Goal: Task Accomplishment & Management: Manage account settings

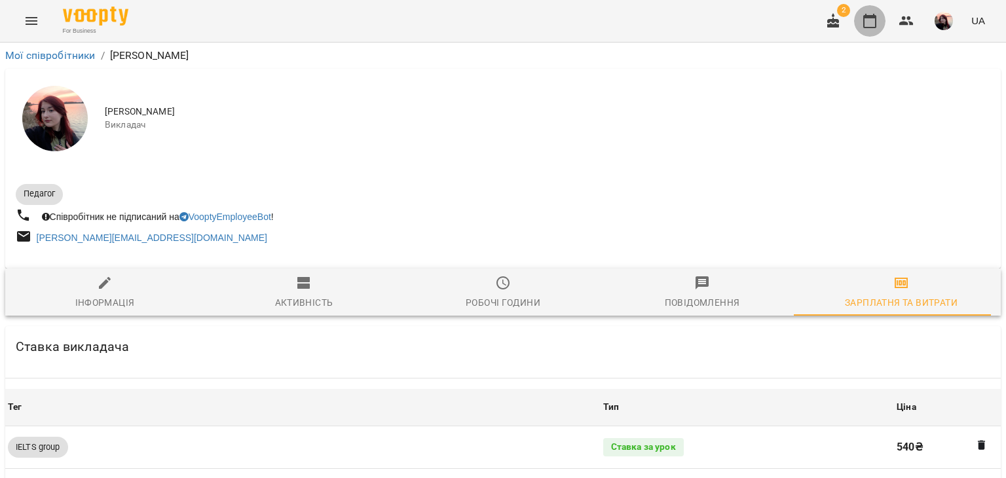
click at [868, 18] on icon "button" at bounding box center [870, 21] width 16 height 16
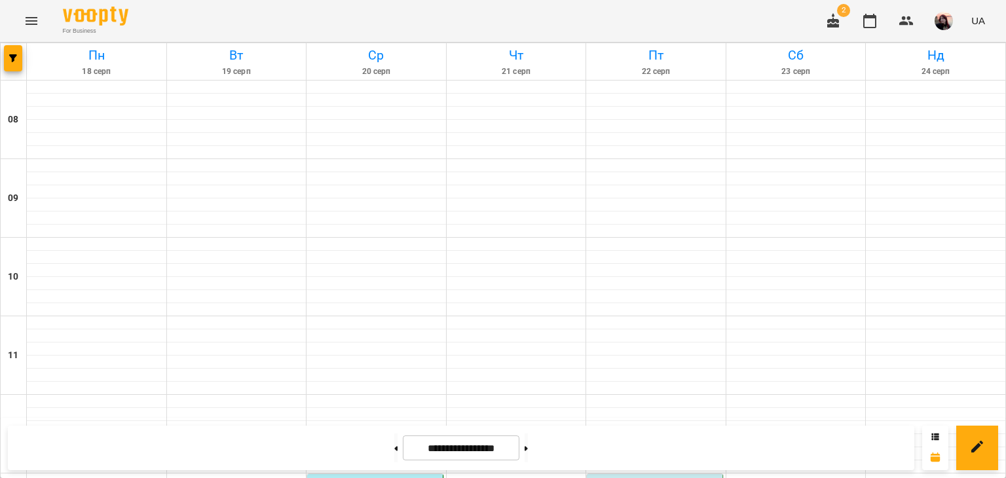
scroll to position [696, 0]
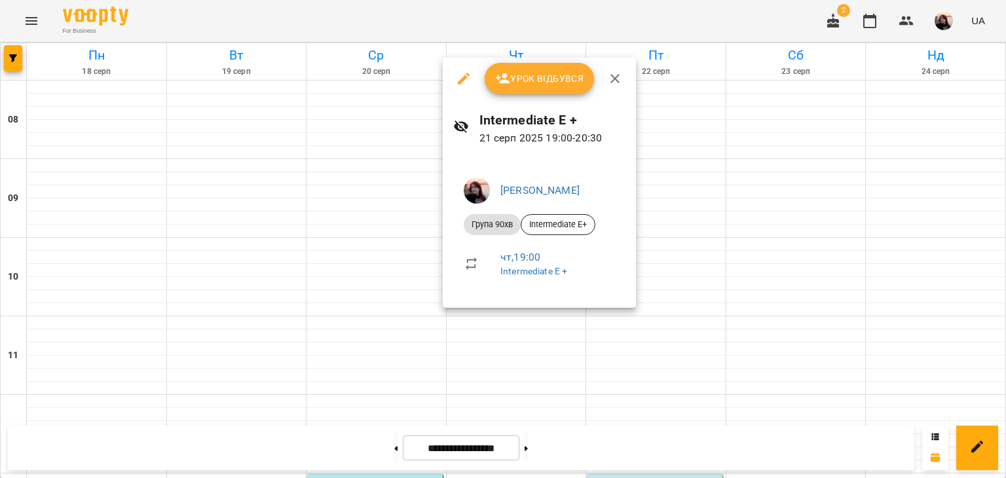
click at [86, 295] on div at bounding box center [503, 239] width 1006 height 478
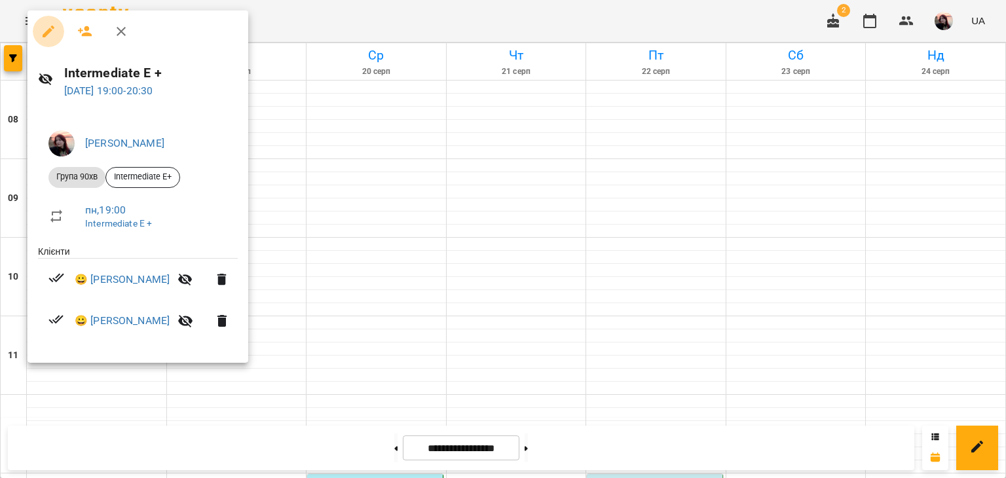
click at [52, 28] on icon "button" at bounding box center [49, 32] width 16 height 16
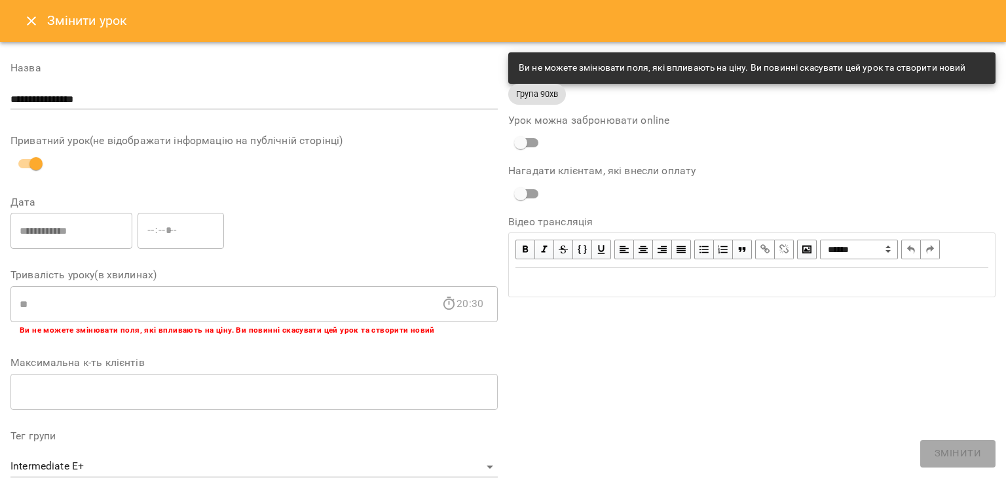
click at [29, 22] on icon "Close" at bounding box center [31, 20] width 9 height 9
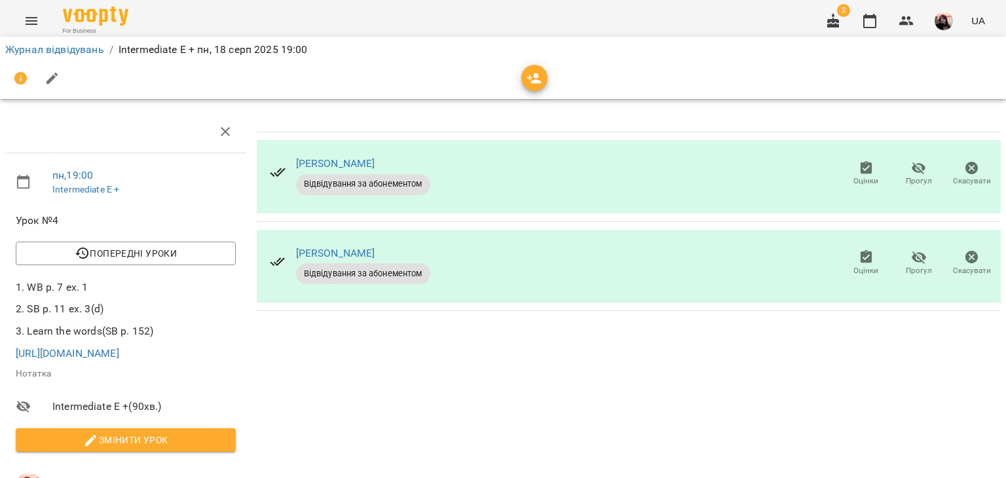
scroll to position [223, 0]
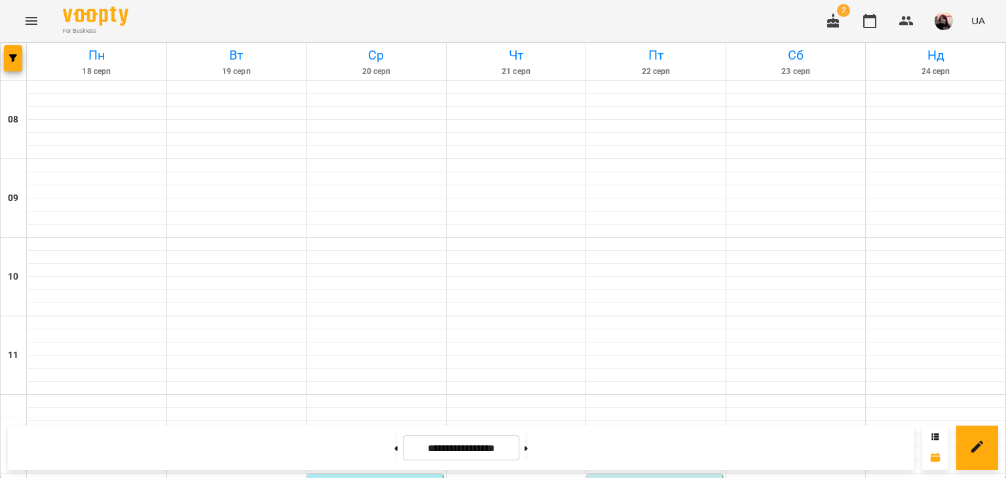
scroll to position [696, 0]
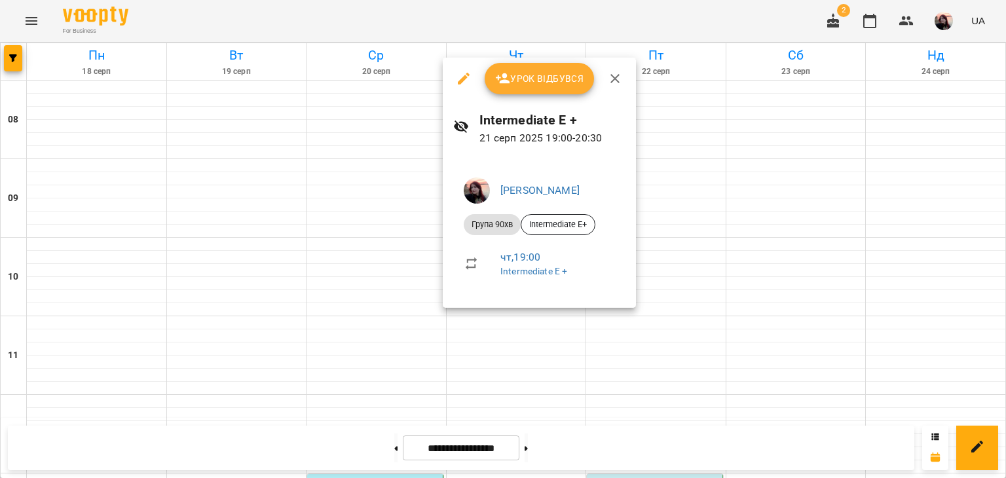
click at [464, 87] on button "button" at bounding box center [463, 78] width 31 height 31
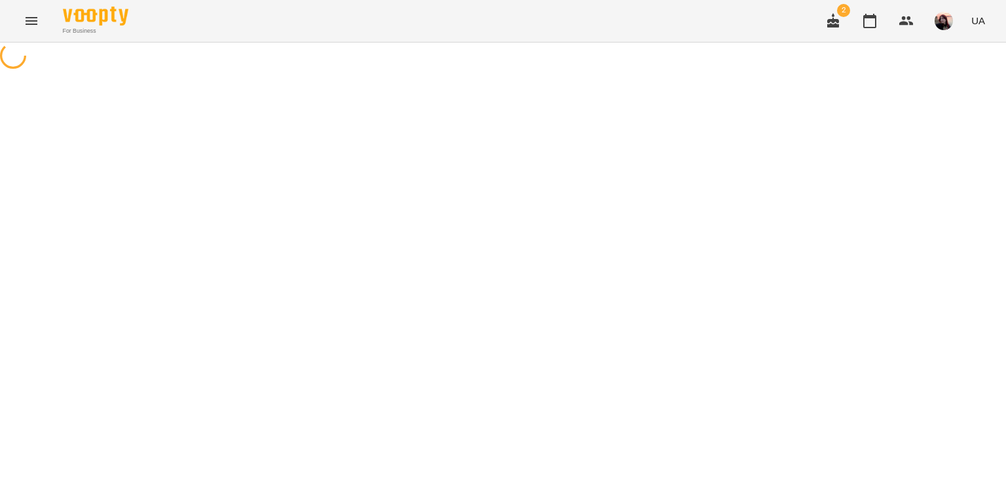
select select "**********"
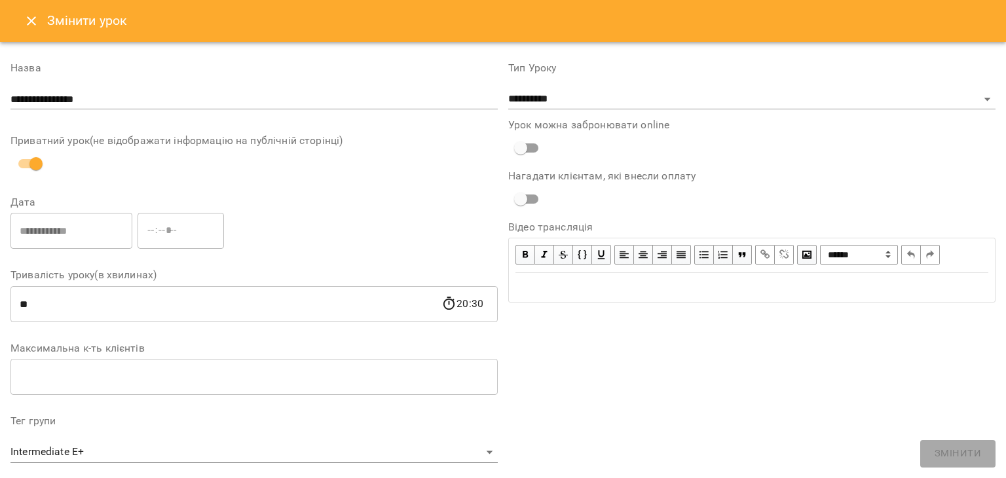
click at [32, 21] on icon "Close" at bounding box center [32, 21] width 16 height 16
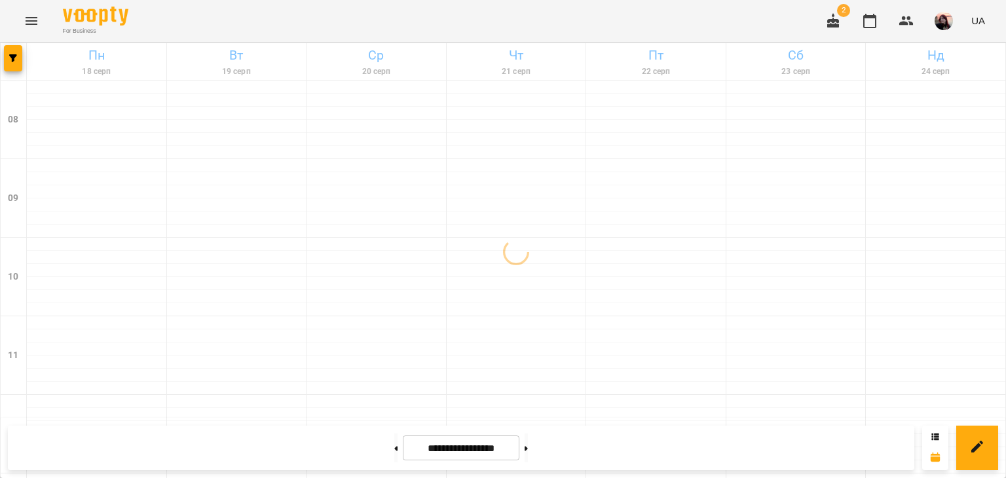
click at [41, 16] on button "Menu" at bounding box center [31, 20] width 31 height 31
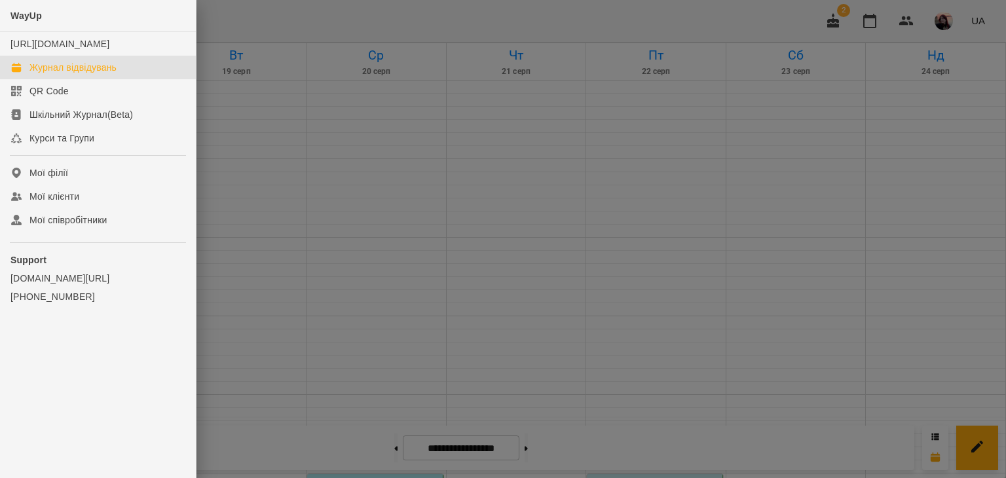
click at [382, 152] on div at bounding box center [503, 239] width 1006 height 478
